Goal: Task Accomplishment & Management: Use online tool/utility

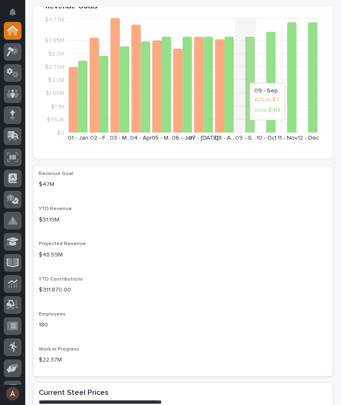
scroll to position [82, 0]
click at [18, 140] on div at bounding box center [13, 136] width 18 height 18
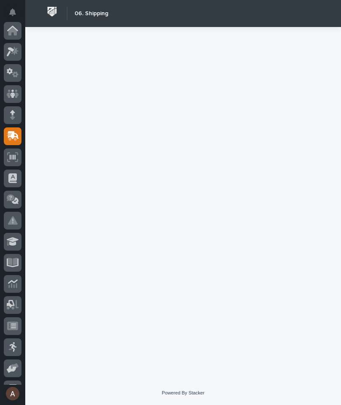
scroll to position [101, 0]
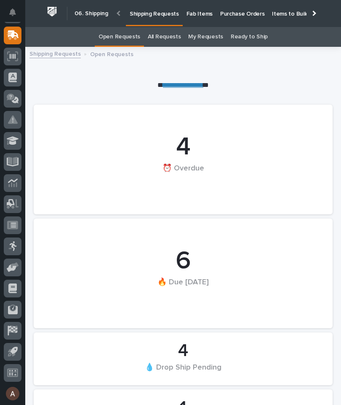
click at [194, 15] on p "Fab Items" at bounding box center [200, 9] width 26 height 18
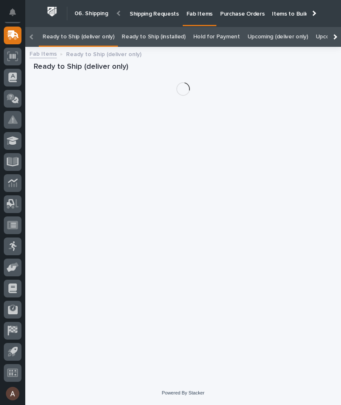
scroll to position [0, -102]
click at [336, 27] on div at bounding box center [334, 37] width 13 height 20
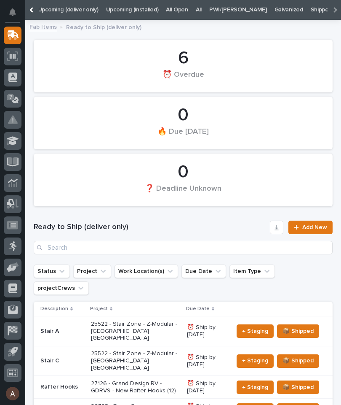
scroll to position [0, 210]
click at [196, 11] on link "All" at bounding box center [199, 10] width 6 height 20
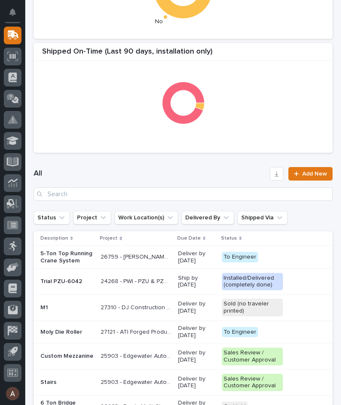
scroll to position [250, 0]
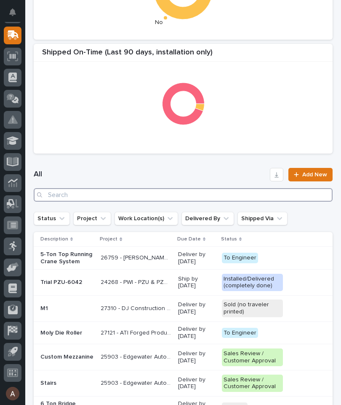
click at [201, 194] on input "Search" at bounding box center [183, 194] width 299 height 13
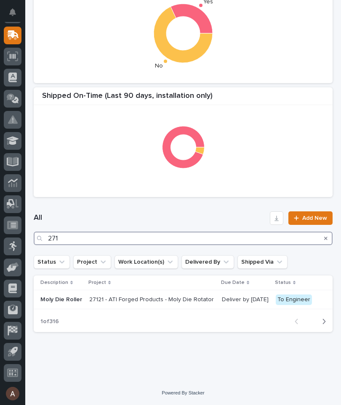
scroll to position [206, 0]
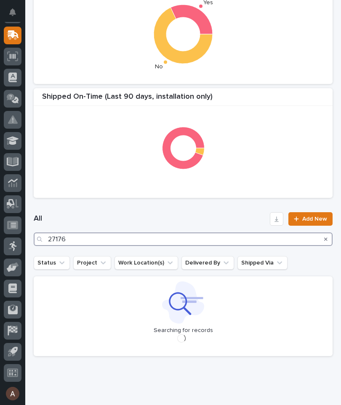
type input "27176"
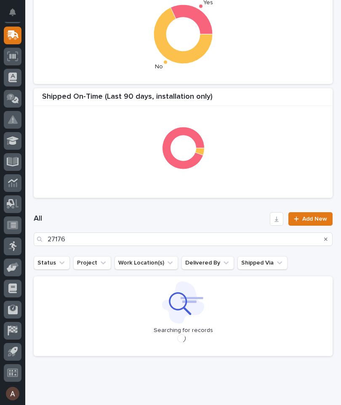
click at [200, 207] on div "All 27176 Add New" at bounding box center [183, 229] width 299 height 54
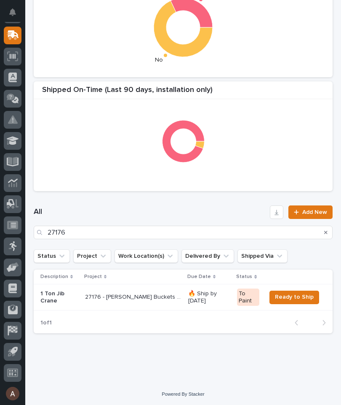
click at [49, 295] on p "1 Ton Jib Crane" at bounding box center [59, 297] width 38 height 14
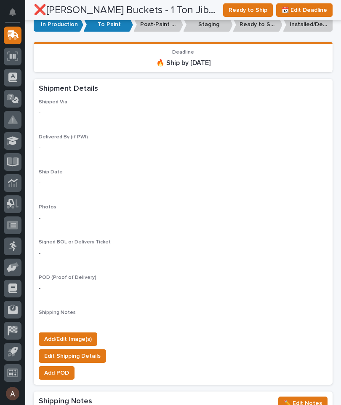
click at [68, 334] on span "Add/Edit Image(s)" at bounding box center [68, 339] width 48 height 10
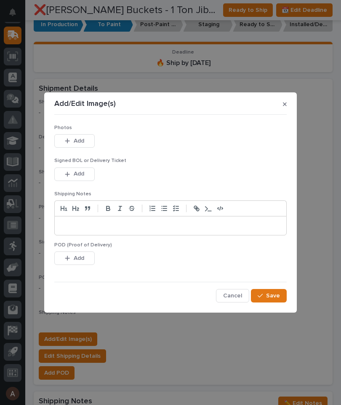
click at [84, 138] on button "Add" at bounding box center [74, 140] width 40 height 13
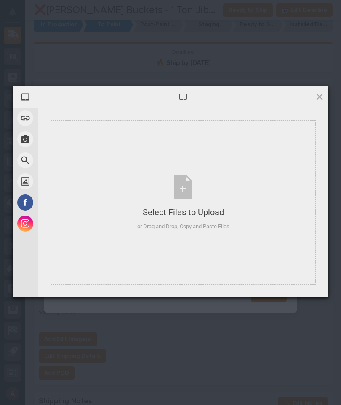
click at [256, 161] on div "Select Files to Upload or Drag and Drop, Copy and Paste Files" at bounding box center [184, 202] width 266 height 164
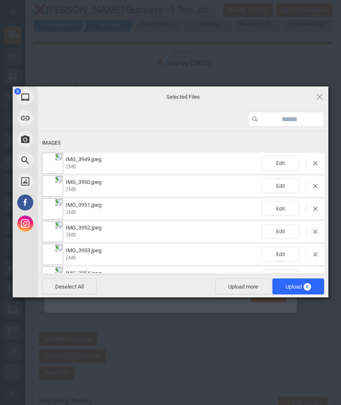
click at [312, 288] on span "Upload 8" at bounding box center [299, 286] width 52 height 16
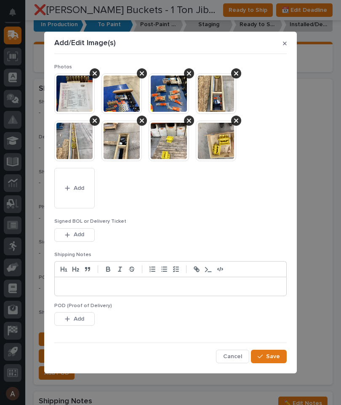
click at [270, 352] on span "Save" at bounding box center [273, 356] width 14 height 8
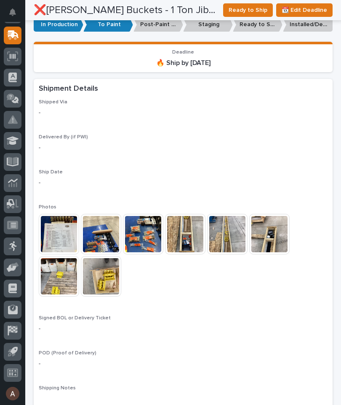
click at [252, 8] on span "Ready to Ship" at bounding box center [248, 10] width 39 height 10
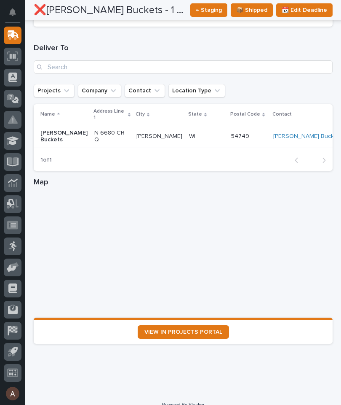
scroll to position [1095, 0]
click at [216, 329] on span "VIEW IN PROJECTS PORTAL" at bounding box center [184, 332] width 78 height 6
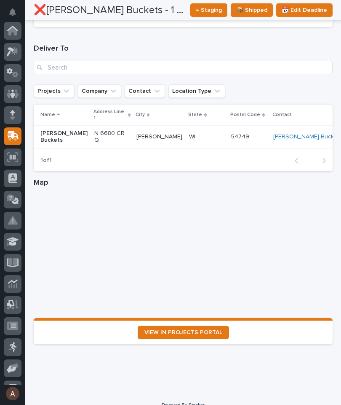
scroll to position [0, 0]
click at [18, 54] on icon at bounding box center [13, 52] width 12 height 10
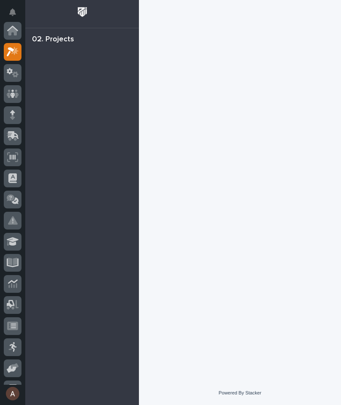
scroll to position [21, 0]
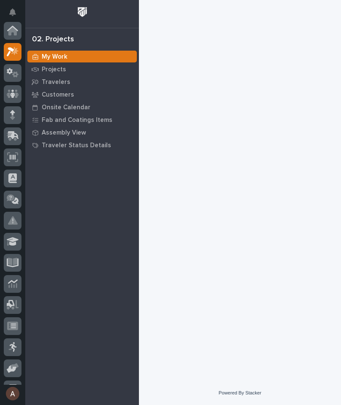
scroll to position [21, 0]
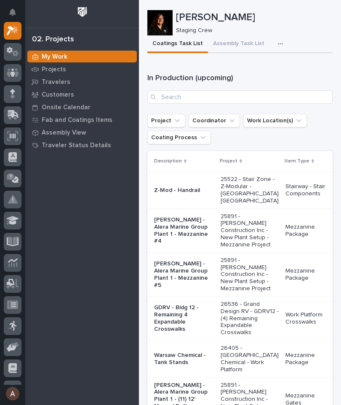
click at [273, 44] on button "button" at bounding box center [282, 43] width 19 height 17
click at [271, 67] on span "Staging Task List" at bounding box center [253, 67] width 45 height 8
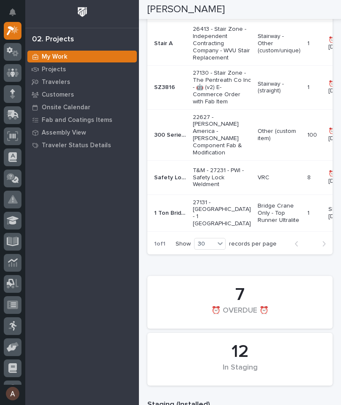
click at [260, 223] on p "Bridge Crane Only - Top Runner Ultralite" at bounding box center [279, 212] width 43 height 21
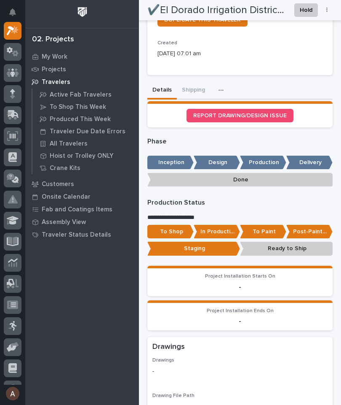
scroll to position [325, 0]
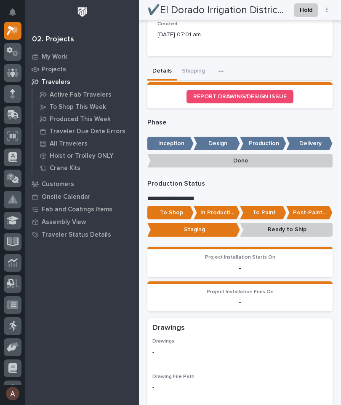
click at [312, 209] on p "Post-Paint Assembly" at bounding box center [310, 213] width 46 height 14
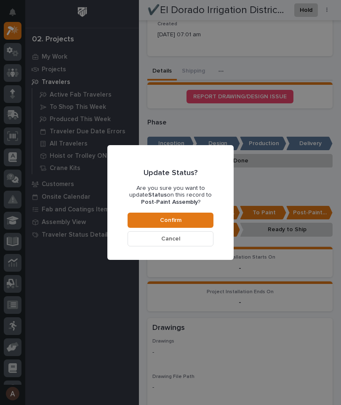
click at [191, 220] on button "Confirm" at bounding box center [171, 219] width 86 height 15
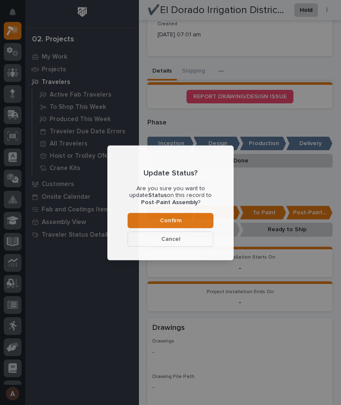
scroll to position [404, 0]
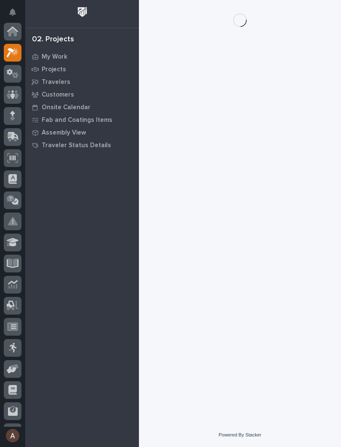
scroll to position [21, 0]
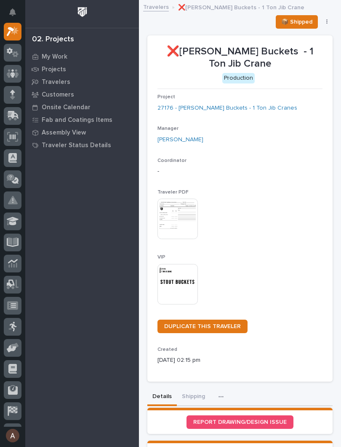
click at [180, 272] on img at bounding box center [178, 284] width 40 height 40
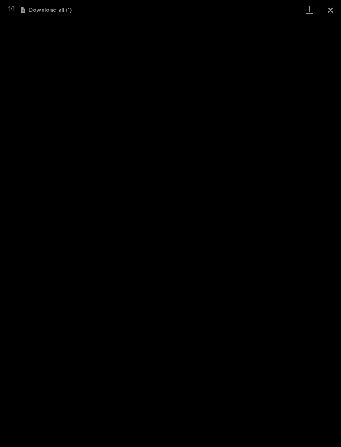
click at [311, 11] on link "Download" at bounding box center [309, 10] width 21 height 20
